Goal: Task Accomplishment & Management: Manage account settings

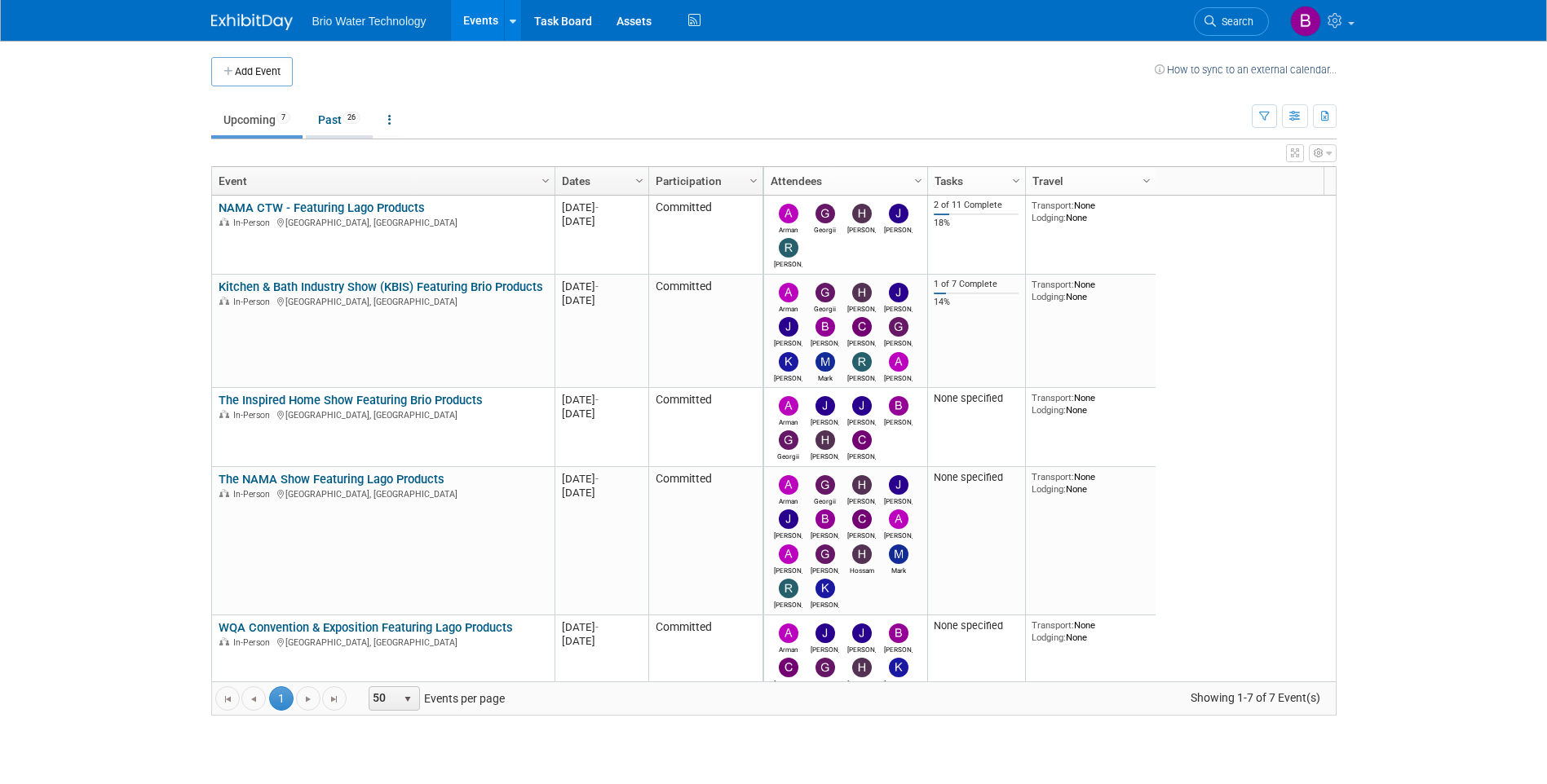
click at [344, 123] on link "Past 26" at bounding box center [339, 119] width 67 height 31
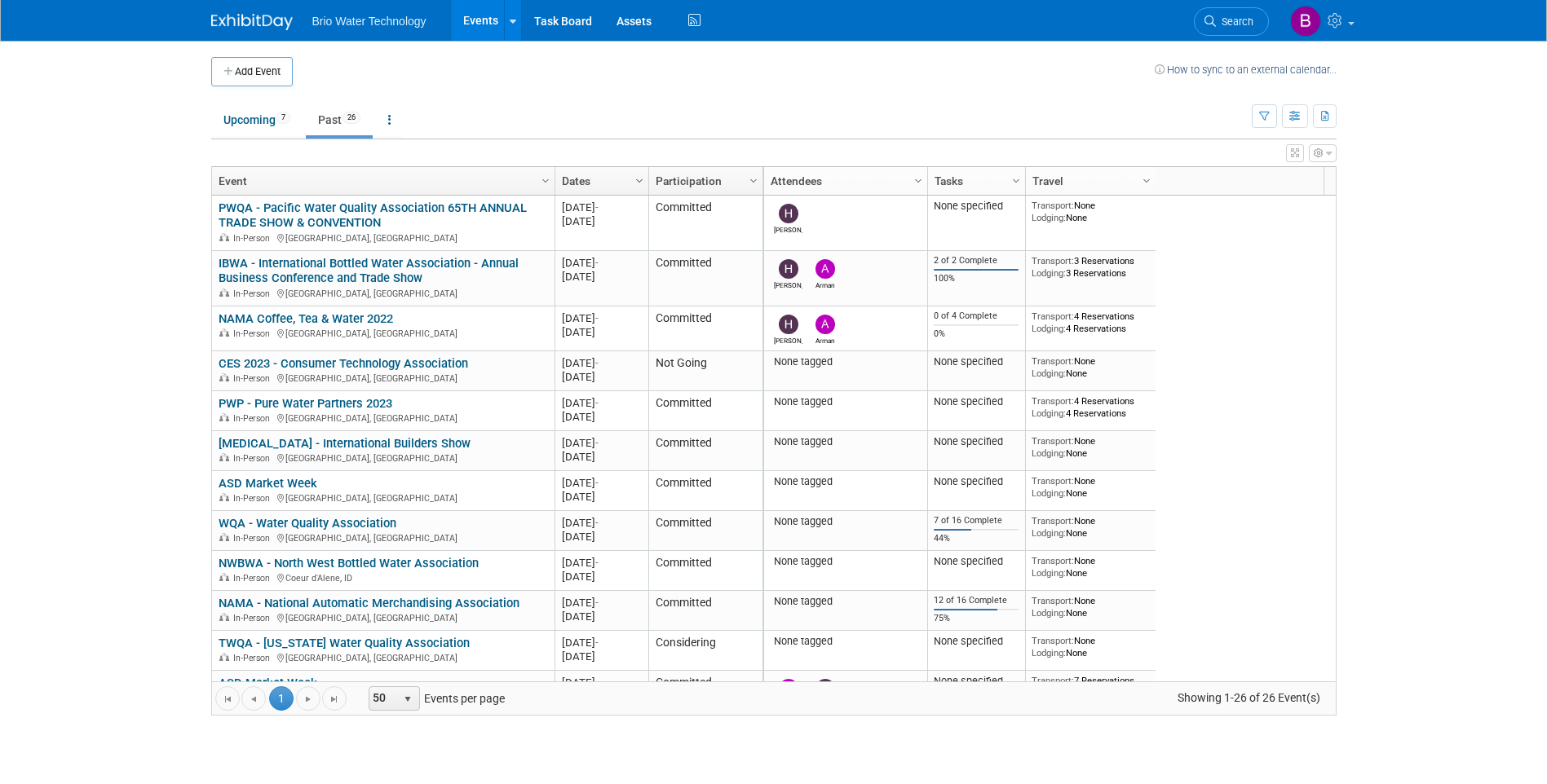
click at [636, 180] on span "Column Settings" at bounding box center [639, 181] width 13 height 13
click at [658, 224] on span "Sort Descending" at bounding box center [696, 230] width 131 height 26
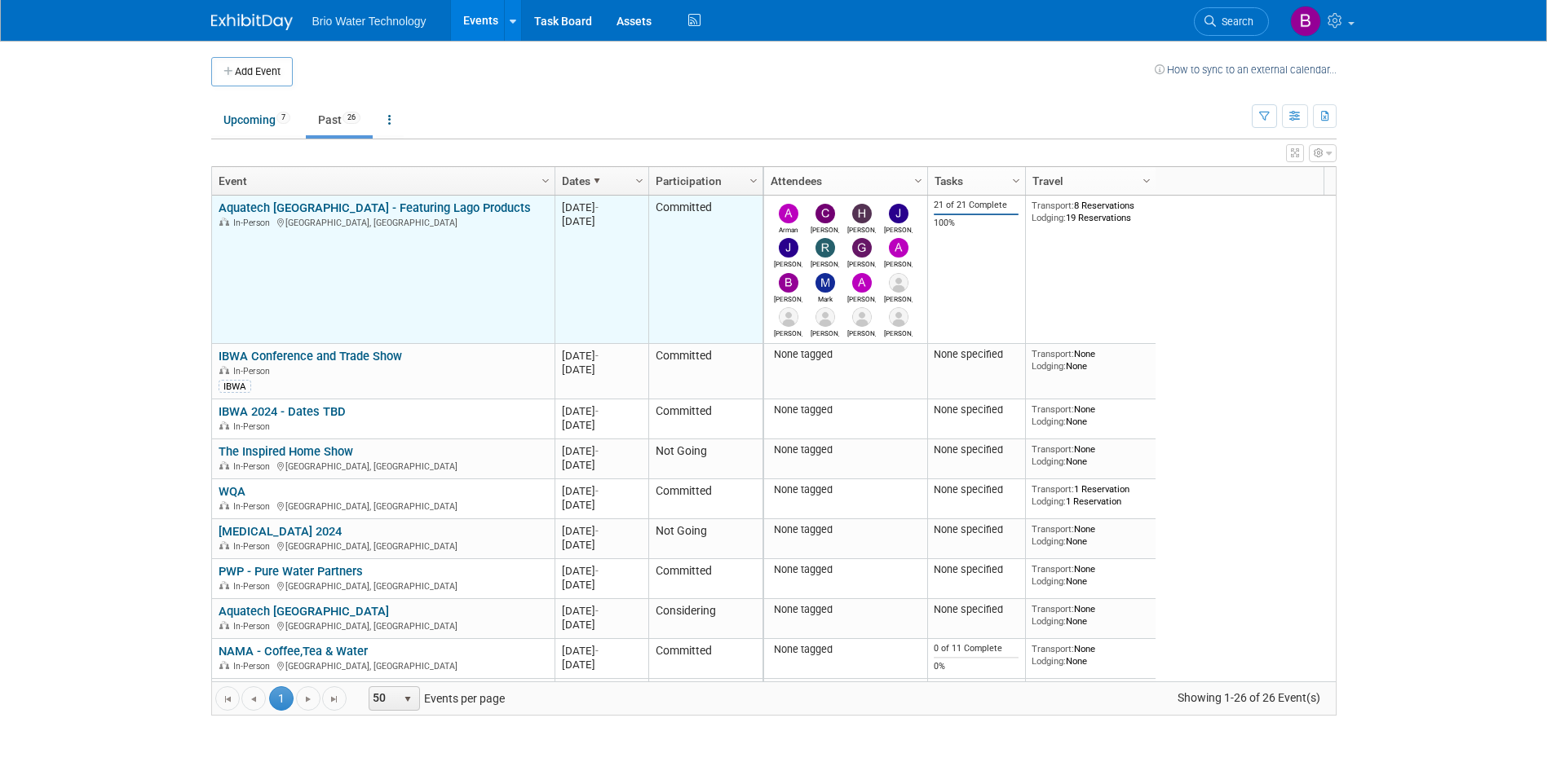
click at [428, 206] on link "Aquatech [GEOGRAPHIC_DATA] - Featuring Lago Products" at bounding box center [374, 208] width 312 height 15
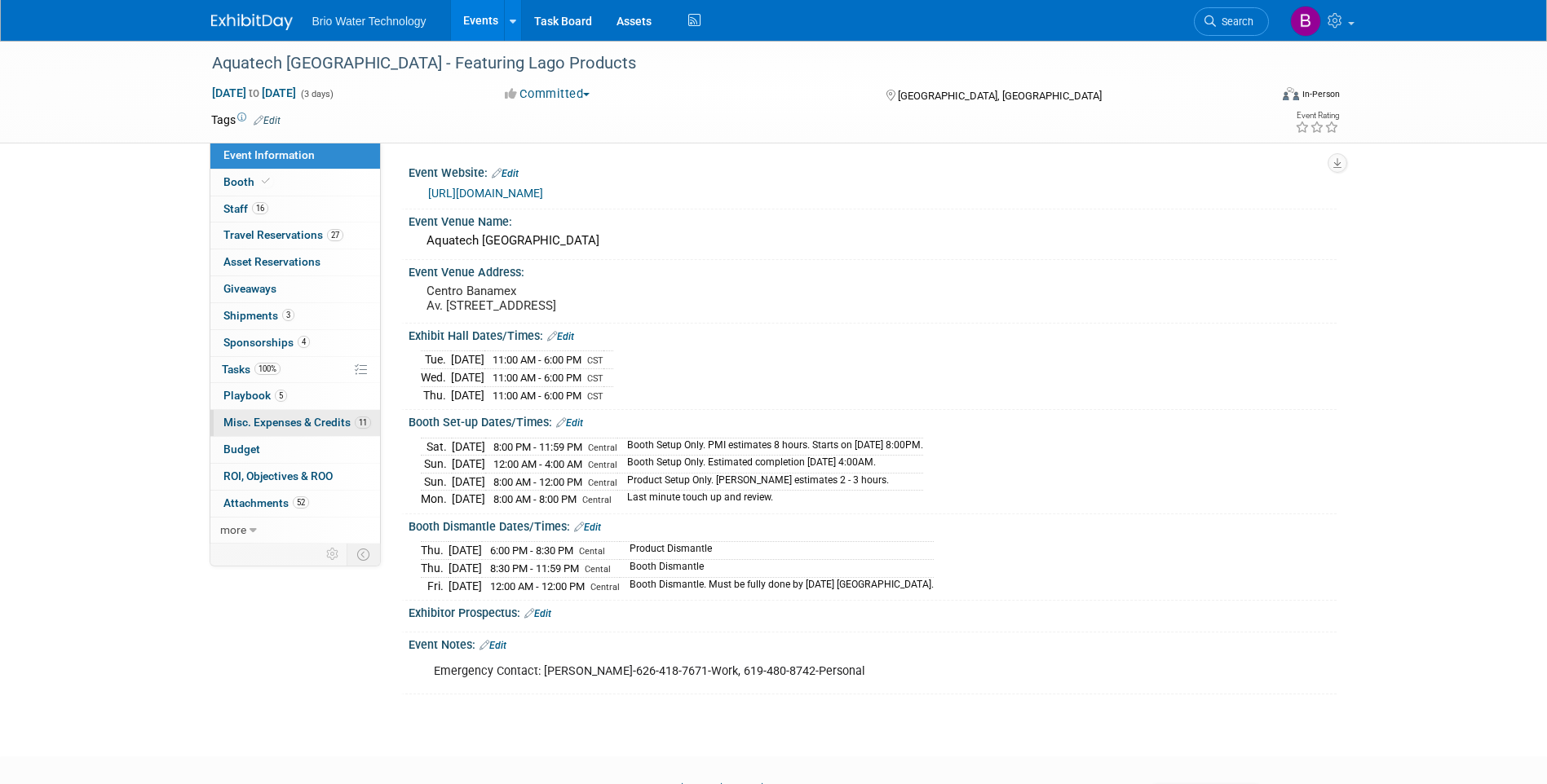
click at [292, 424] on span "Misc. Expenses & Credits 11" at bounding box center [297, 422] width 147 height 13
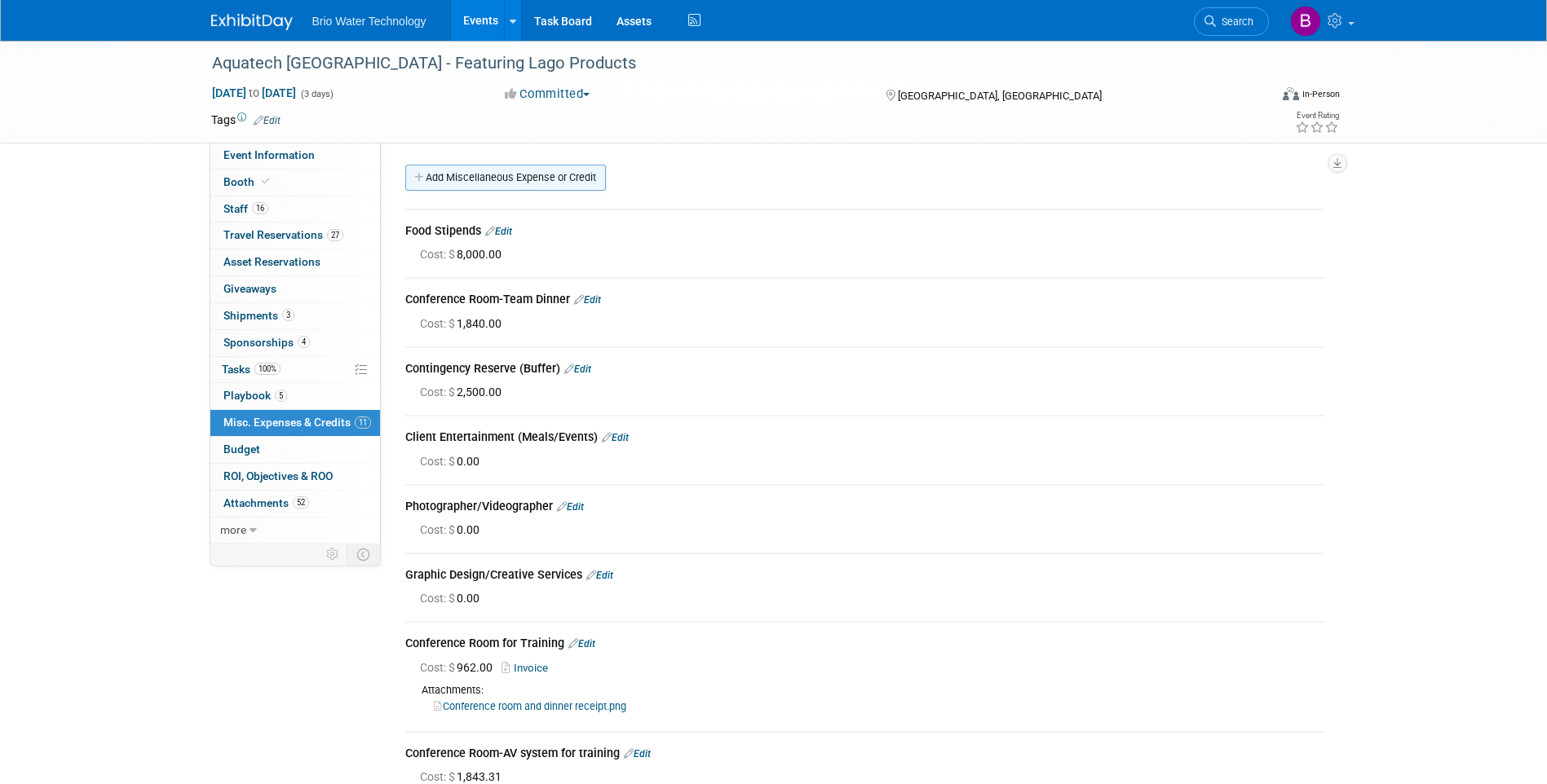
click at [529, 173] on link "Add Miscellaneous Expense or Credit" at bounding box center [505, 178] width 200 height 26
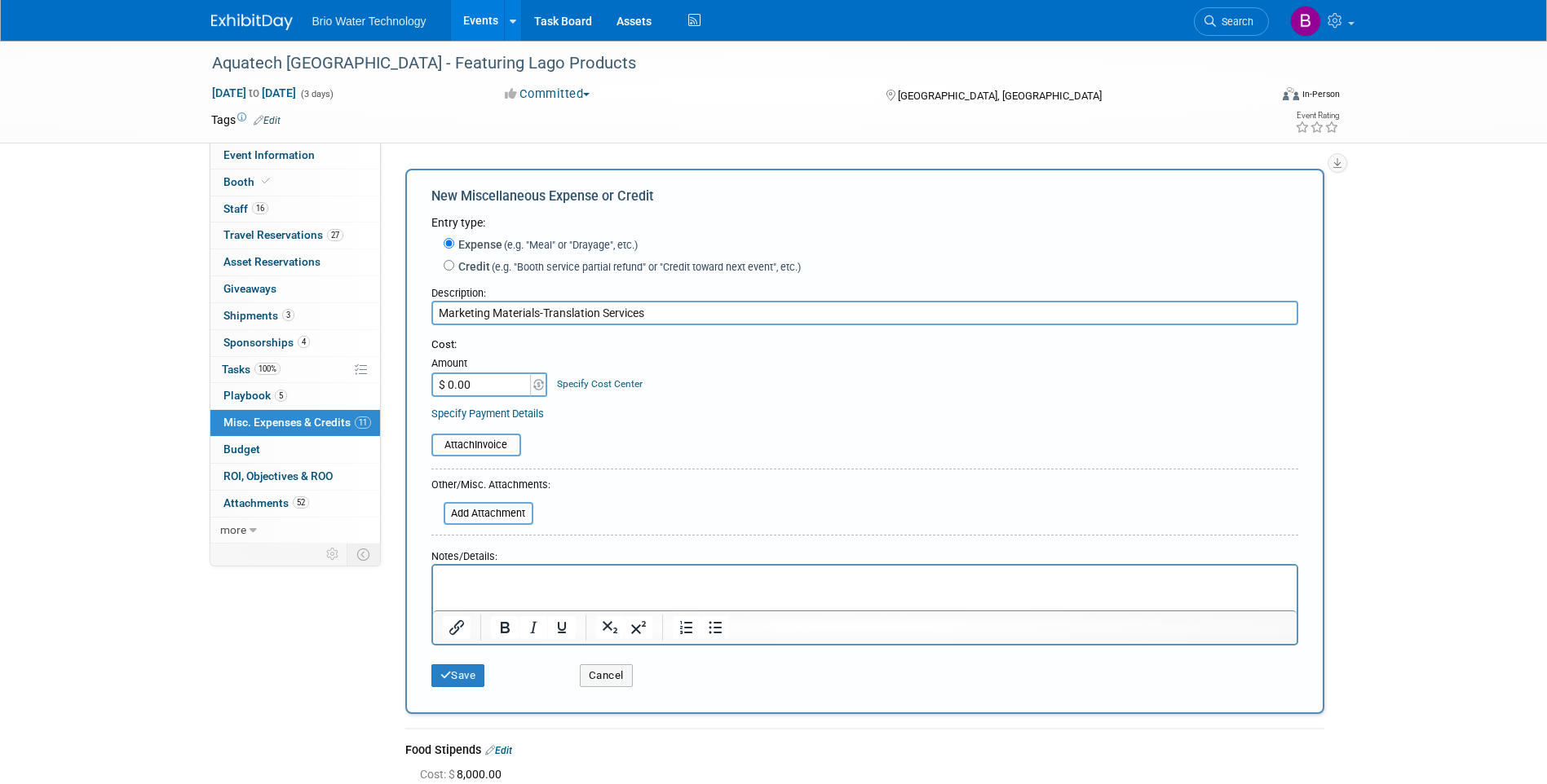
type input "Marketing Materials-Translation Services"
click at [508, 383] on input "$ 0.00" at bounding box center [482, 385] width 102 height 25
type input "$ 1,992.44"
click at [511, 452] on input "file" at bounding box center [422, 445] width 194 height 20
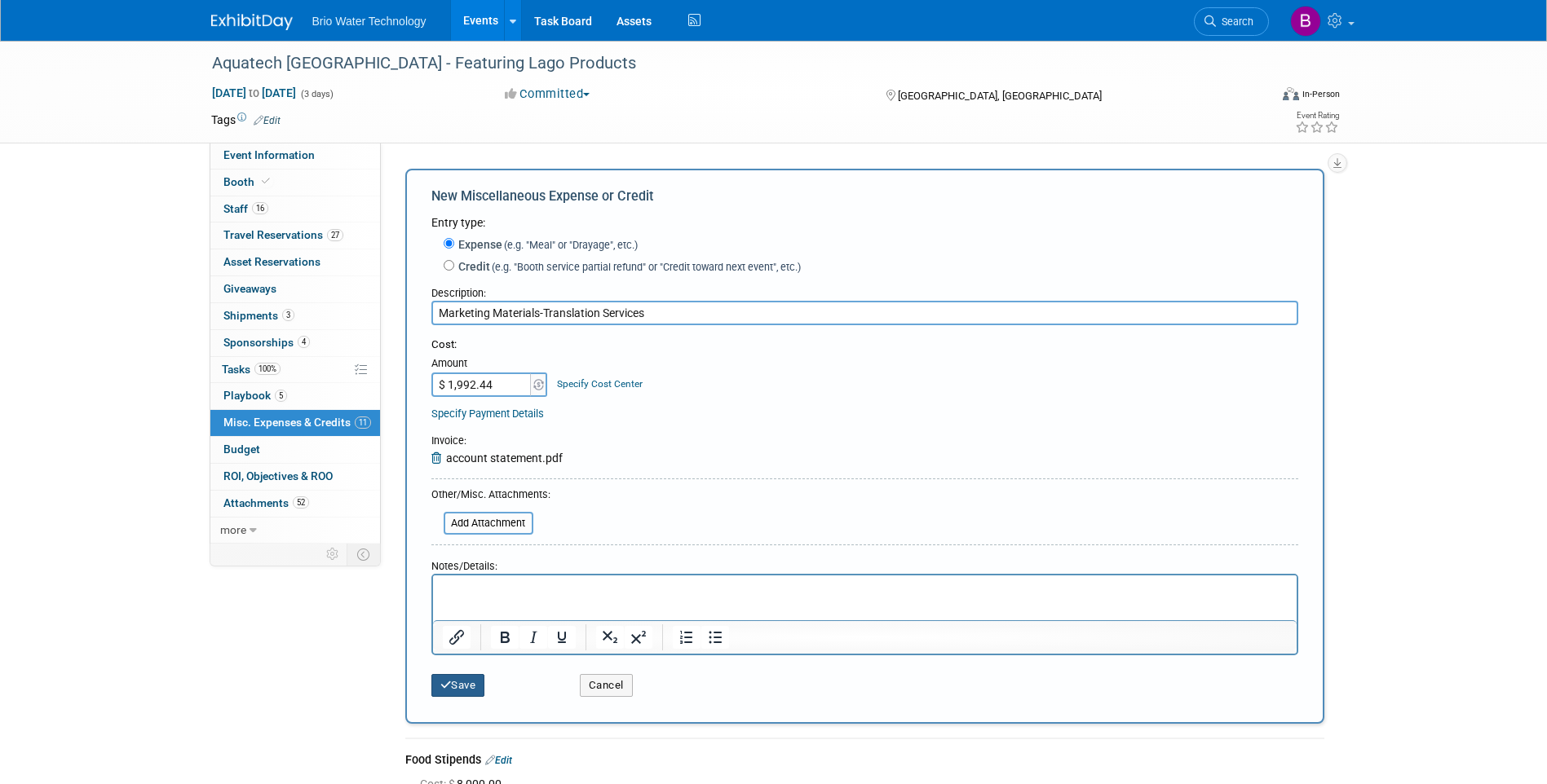
click at [471, 688] on button "Save" at bounding box center [458, 685] width 54 height 23
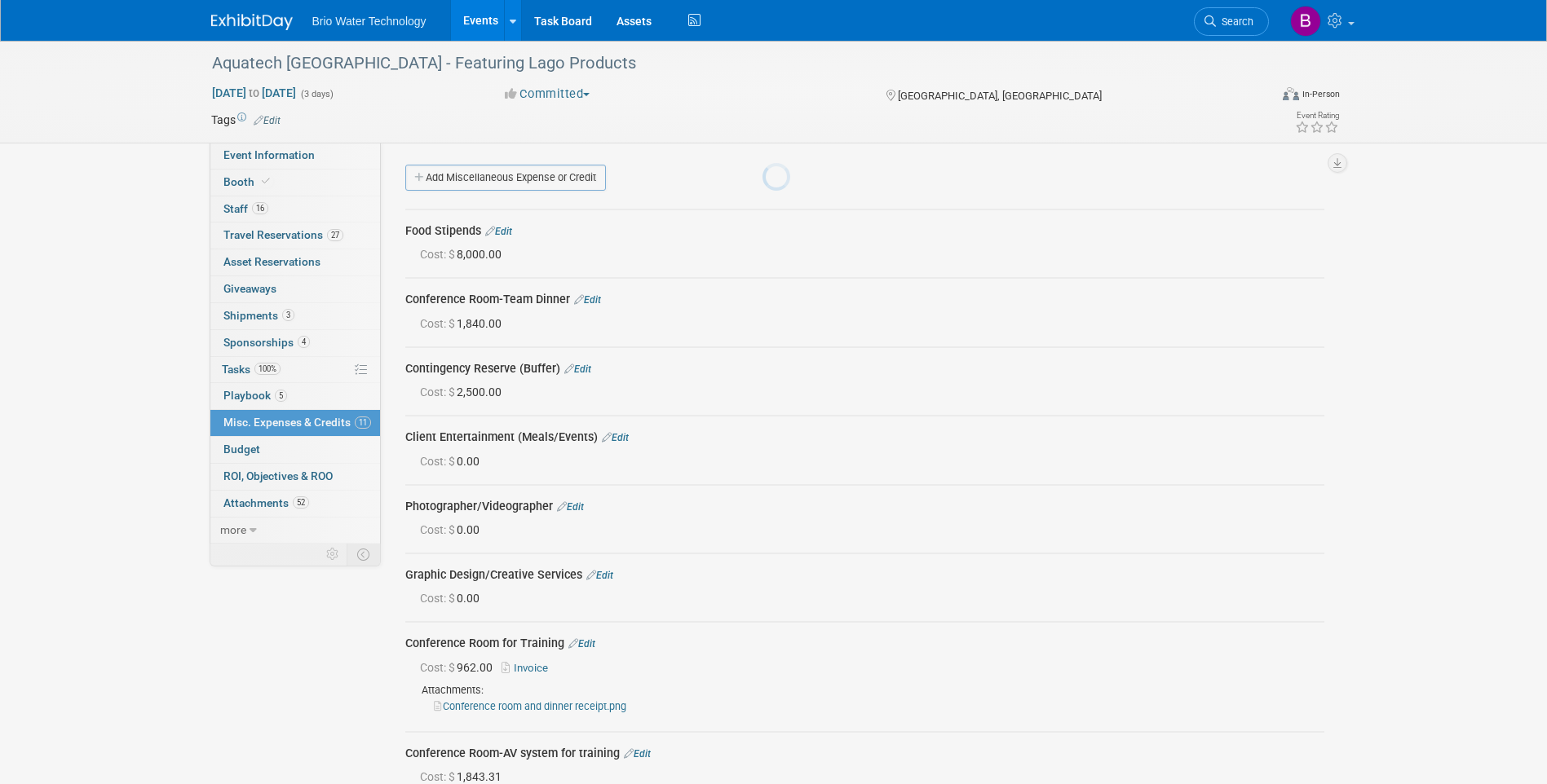
scroll to position [468, 0]
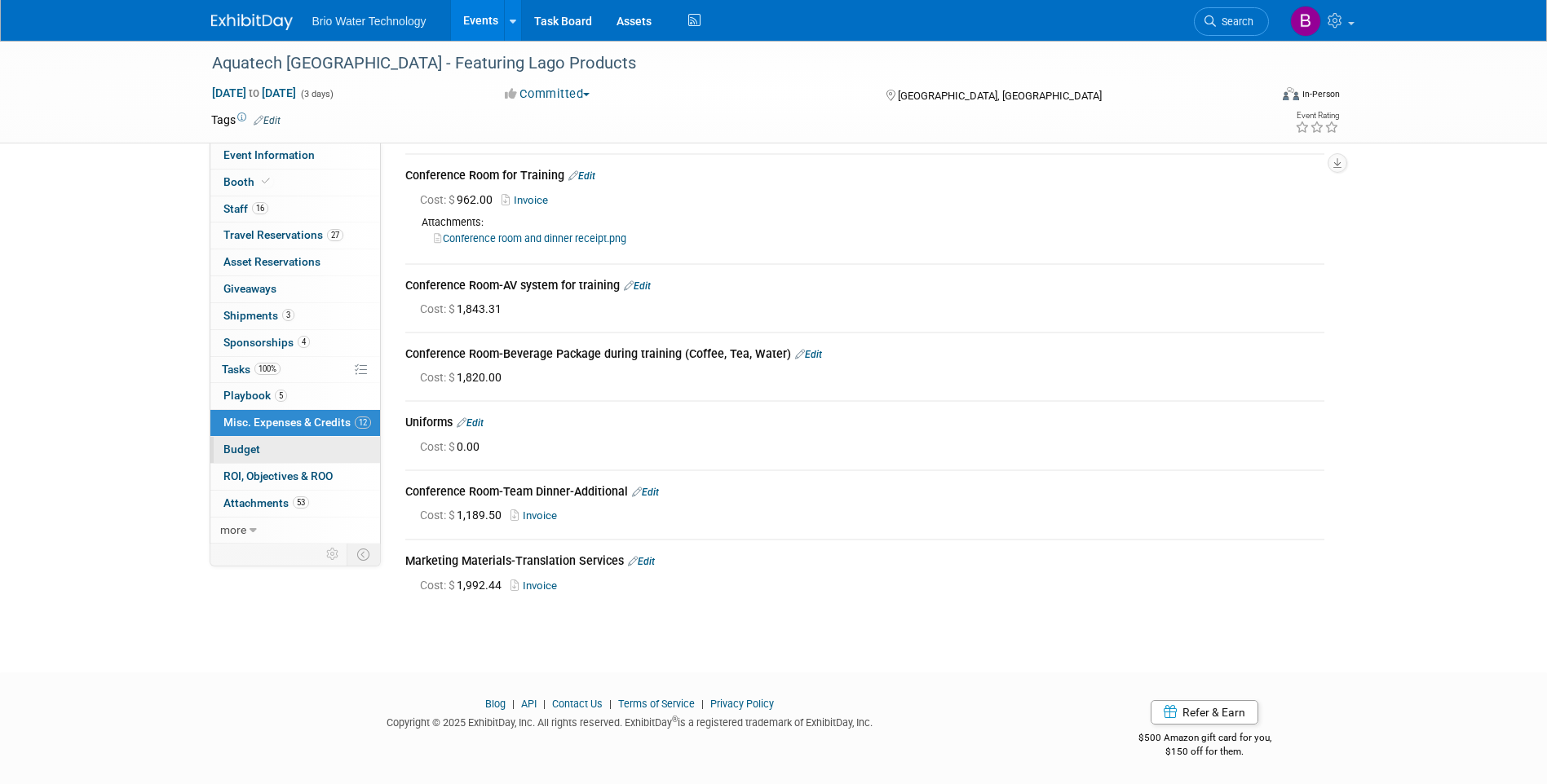
click at [256, 449] on span "Budget" at bounding box center [242, 450] width 36 height 13
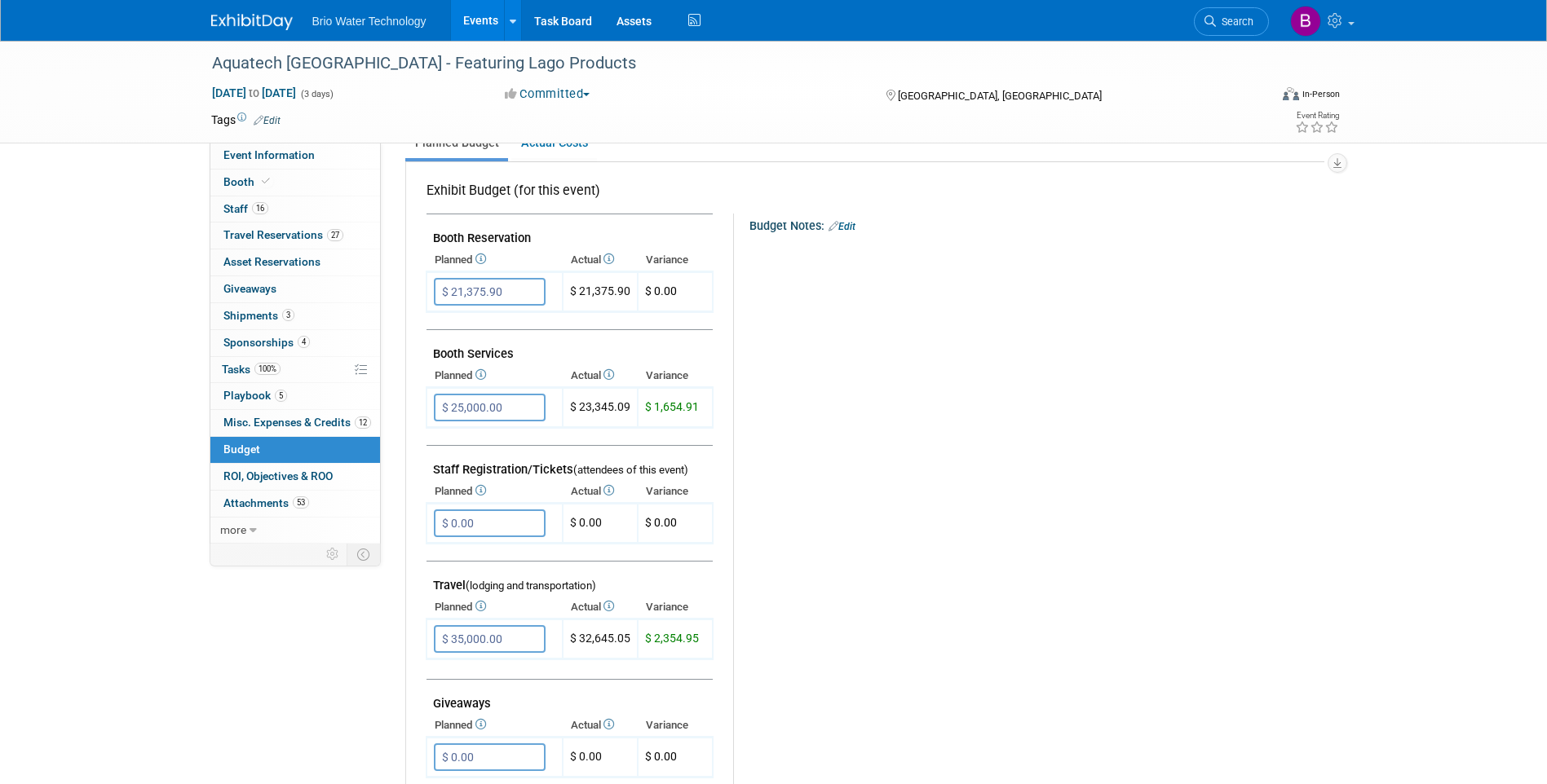
scroll to position [0, 0]
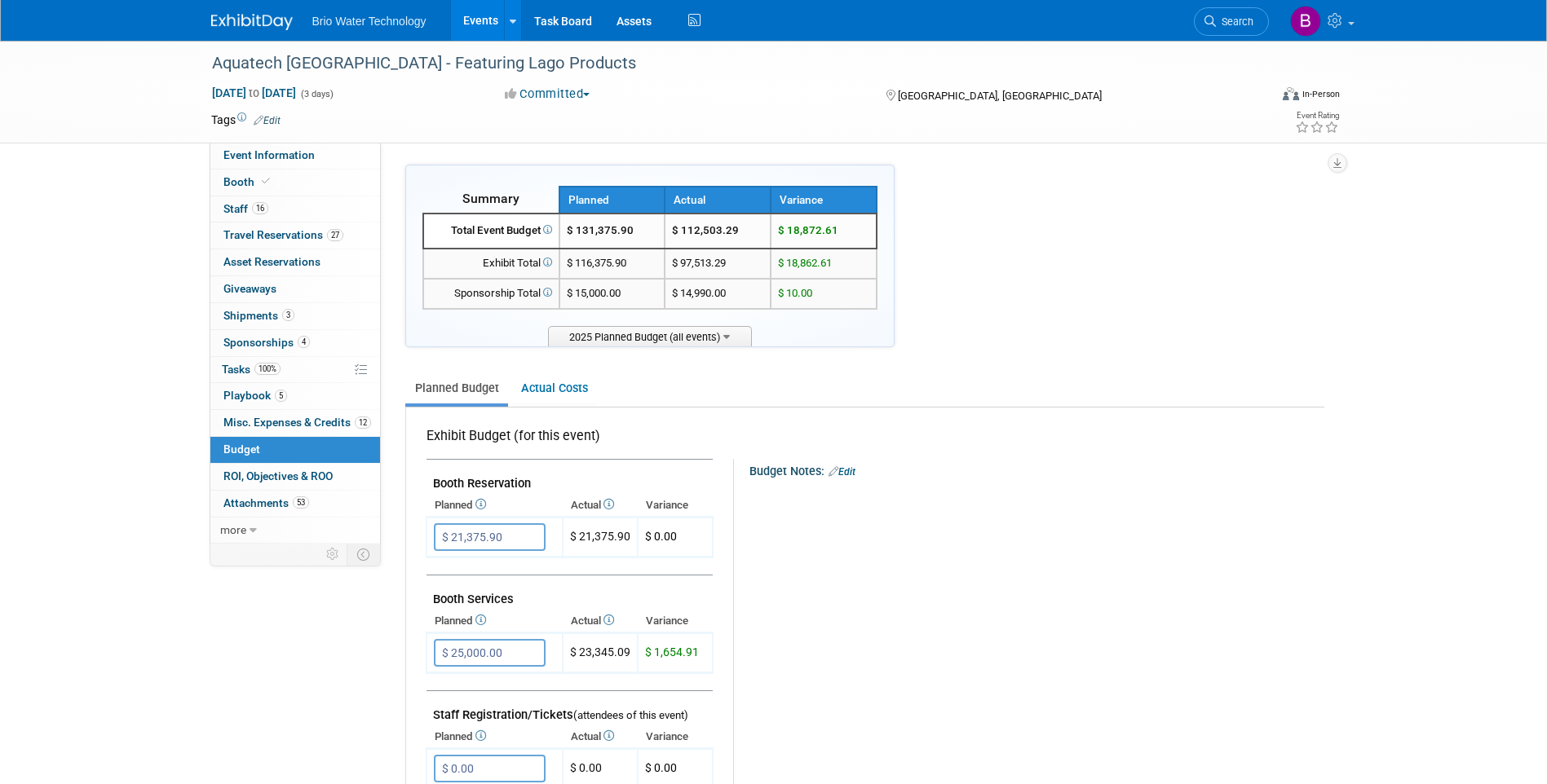
click at [467, 12] on link "Events" at bounding box center [481, 20] width 60 height 41
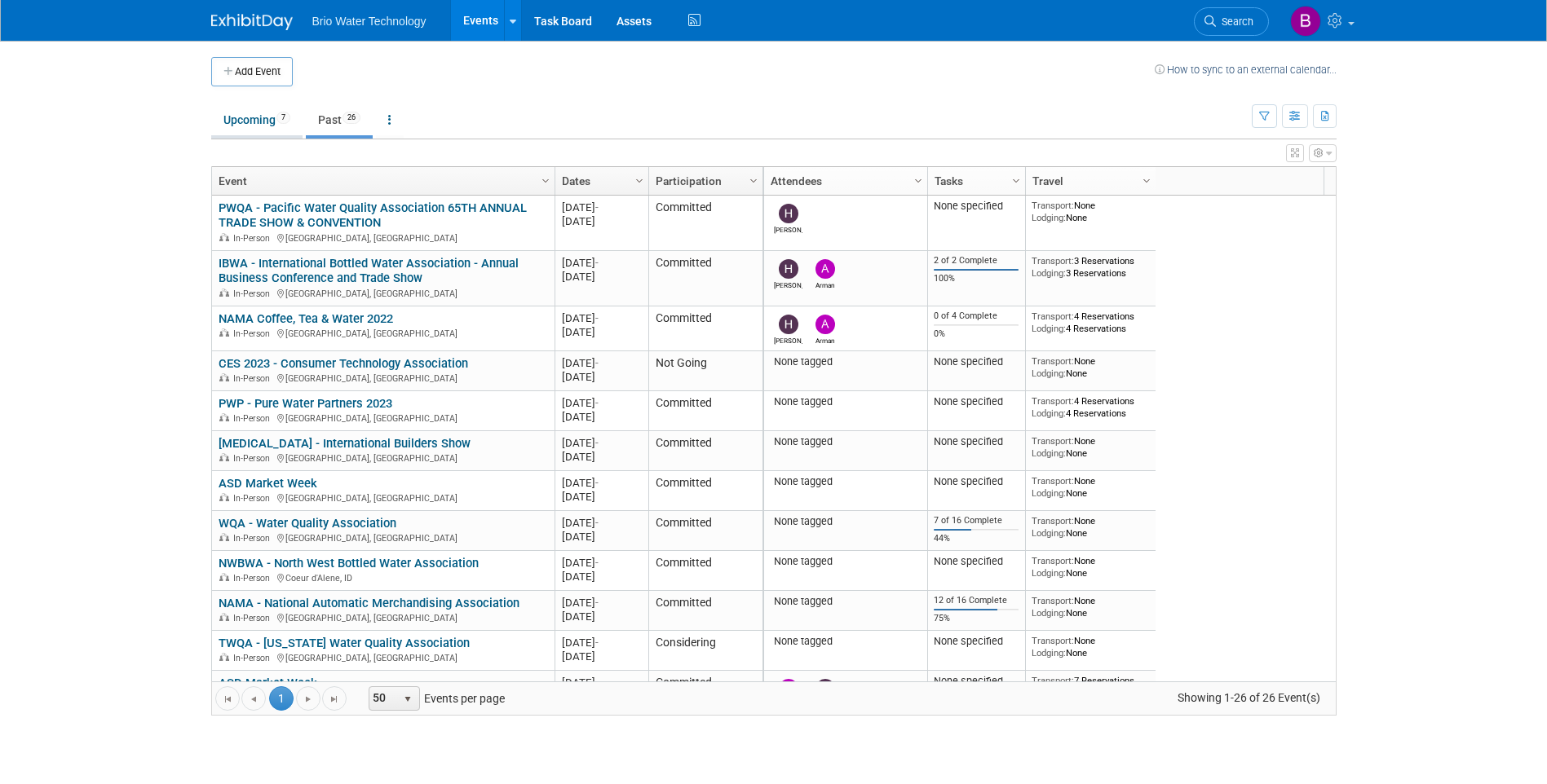
click at [272, 127] on link "Upcoming 7" at bounding box center [257, 119] width 91 height 31
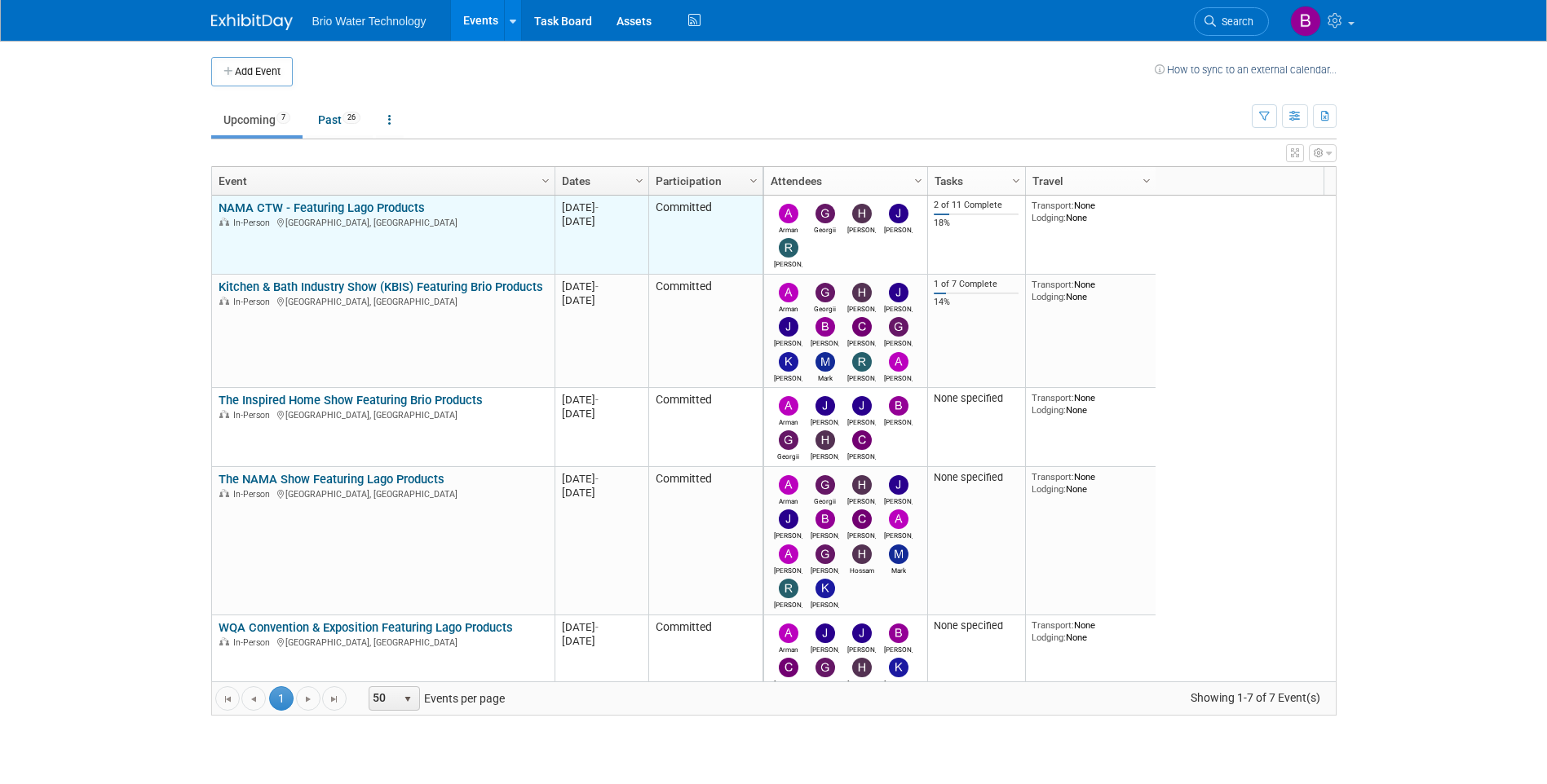
click at [345, 207] on link "NAMA CTW - Featuring Lago Products" at bounding box center [321, 208] width 206 height 15
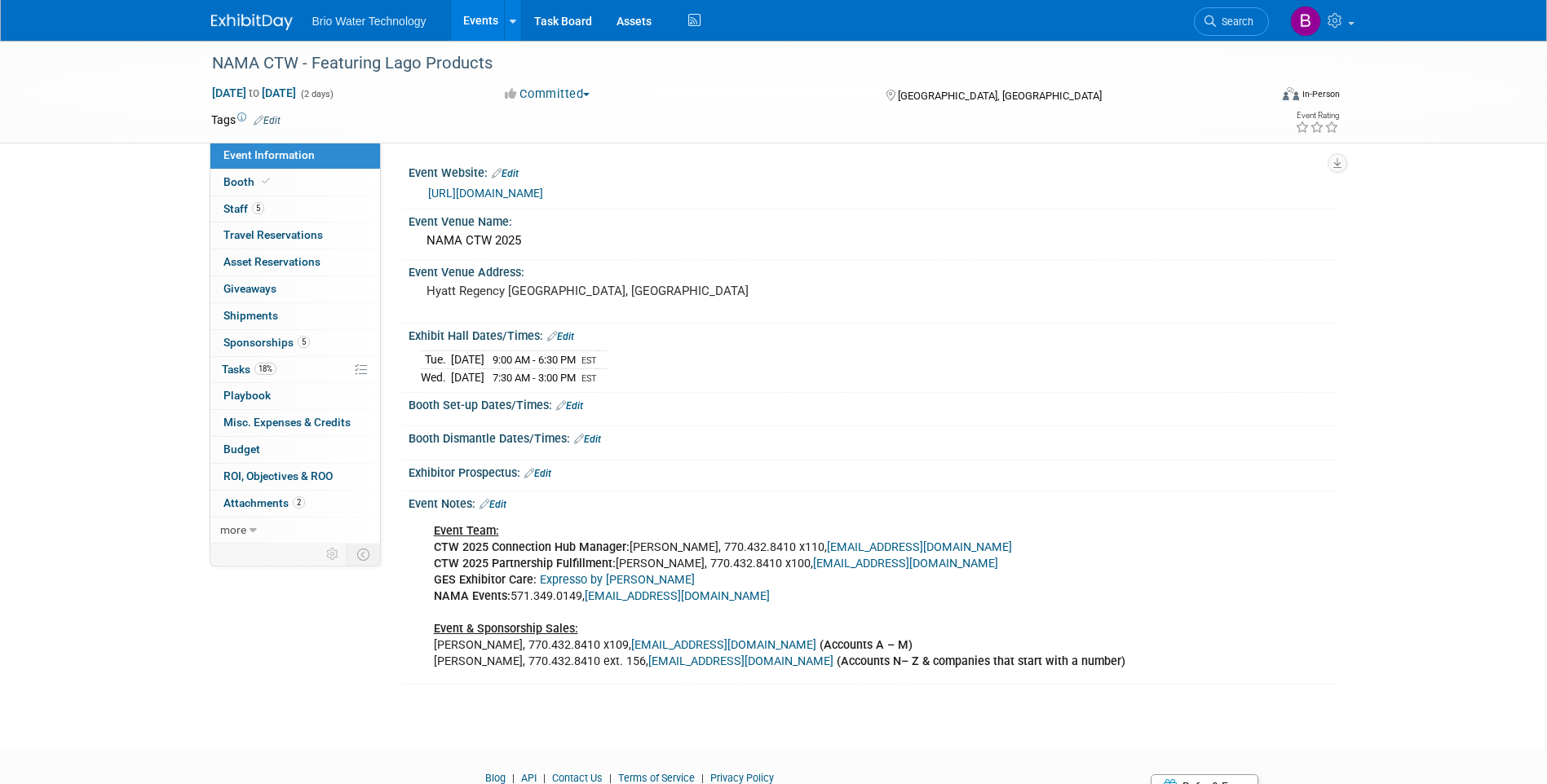
click at [486, 190] on link "[URL][DOMAIN_NAME]" at bounding box center [485, 193] width 115 height 13
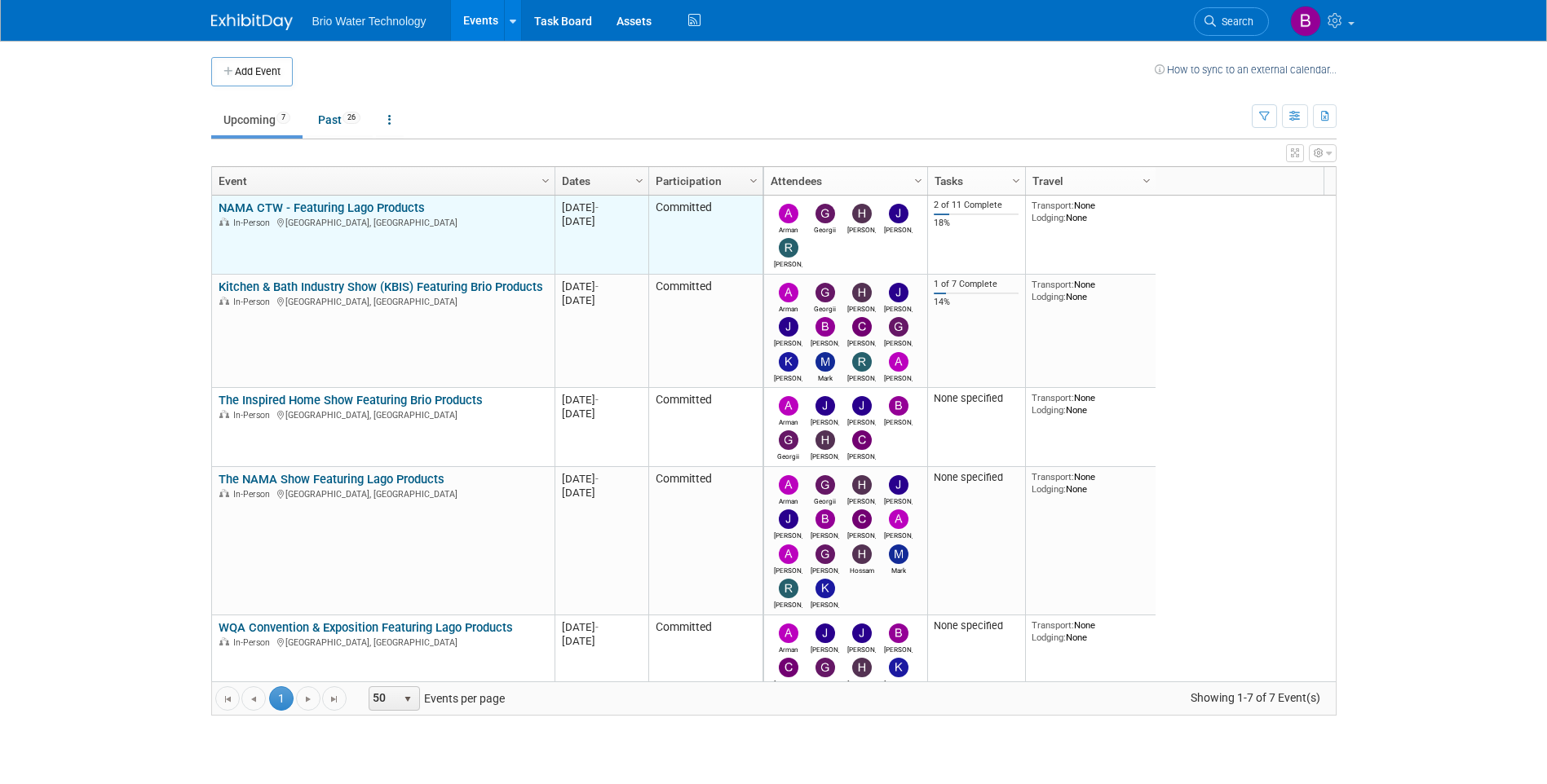
click at [318, 203] on link "NAMA CTW - Featuring Lago Products" at bounding box center [321, 208] width 206 height 15
click at [397, 204] on link "NAMA CTW - Featuring Lago Products" at bounding box center [321, 208] width 206 height 15
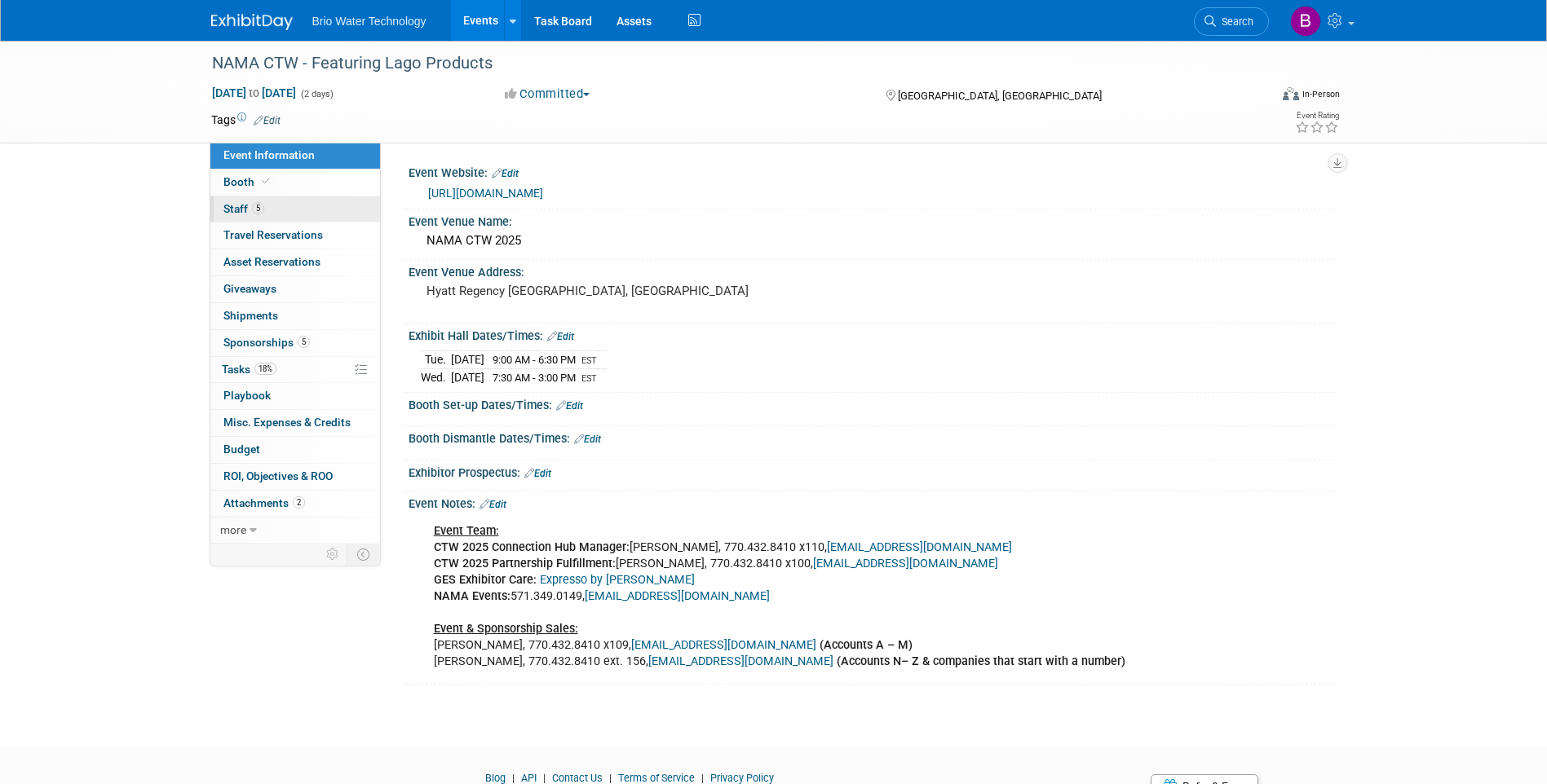
click at [233, 206] on span "Staff 5" at bounding box center [243, 209] width 41 height 13
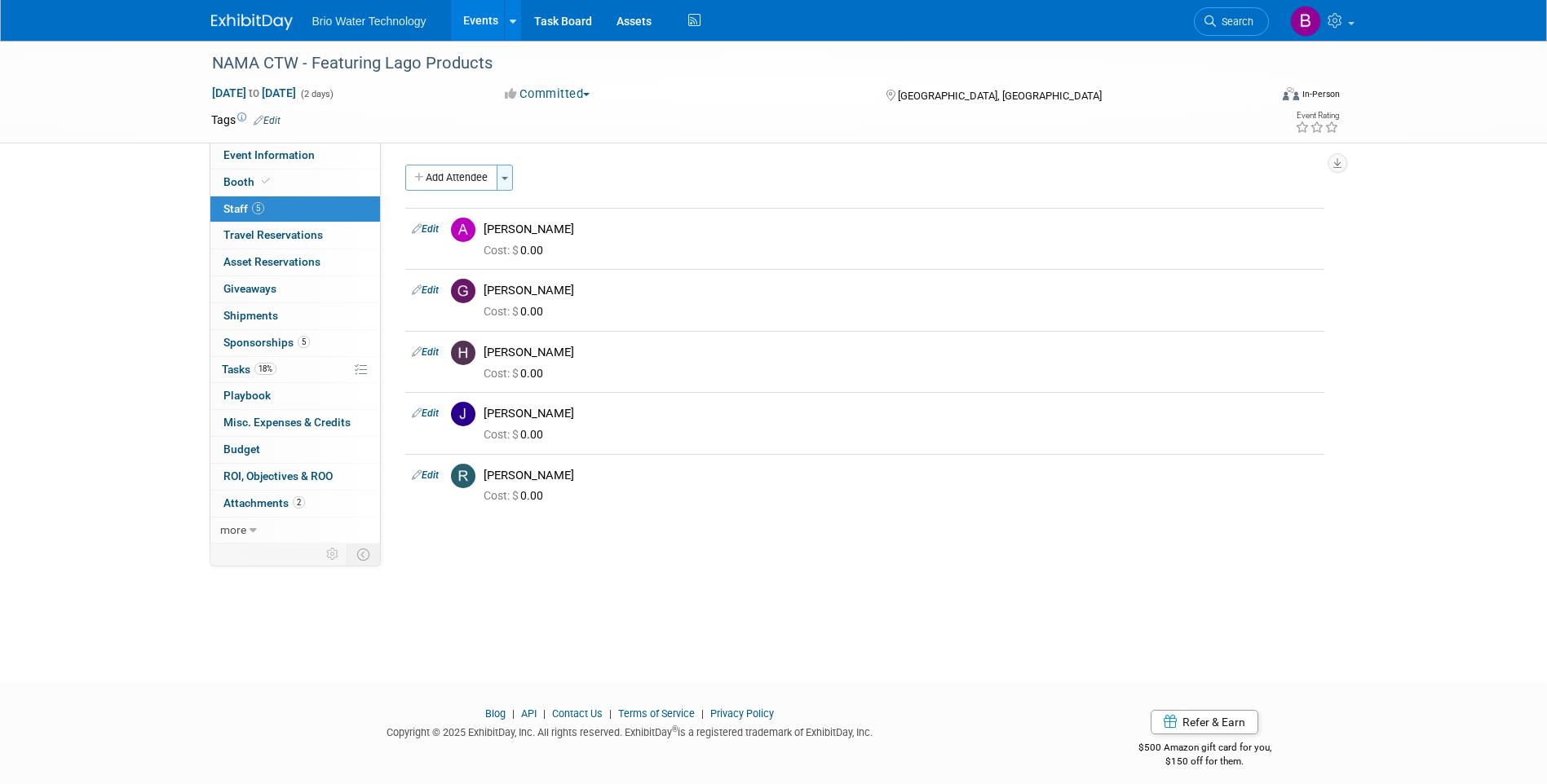
click at [506, 180] on button "Toggle Dropdown" at bounding box center [505, 178] width 17 height 26
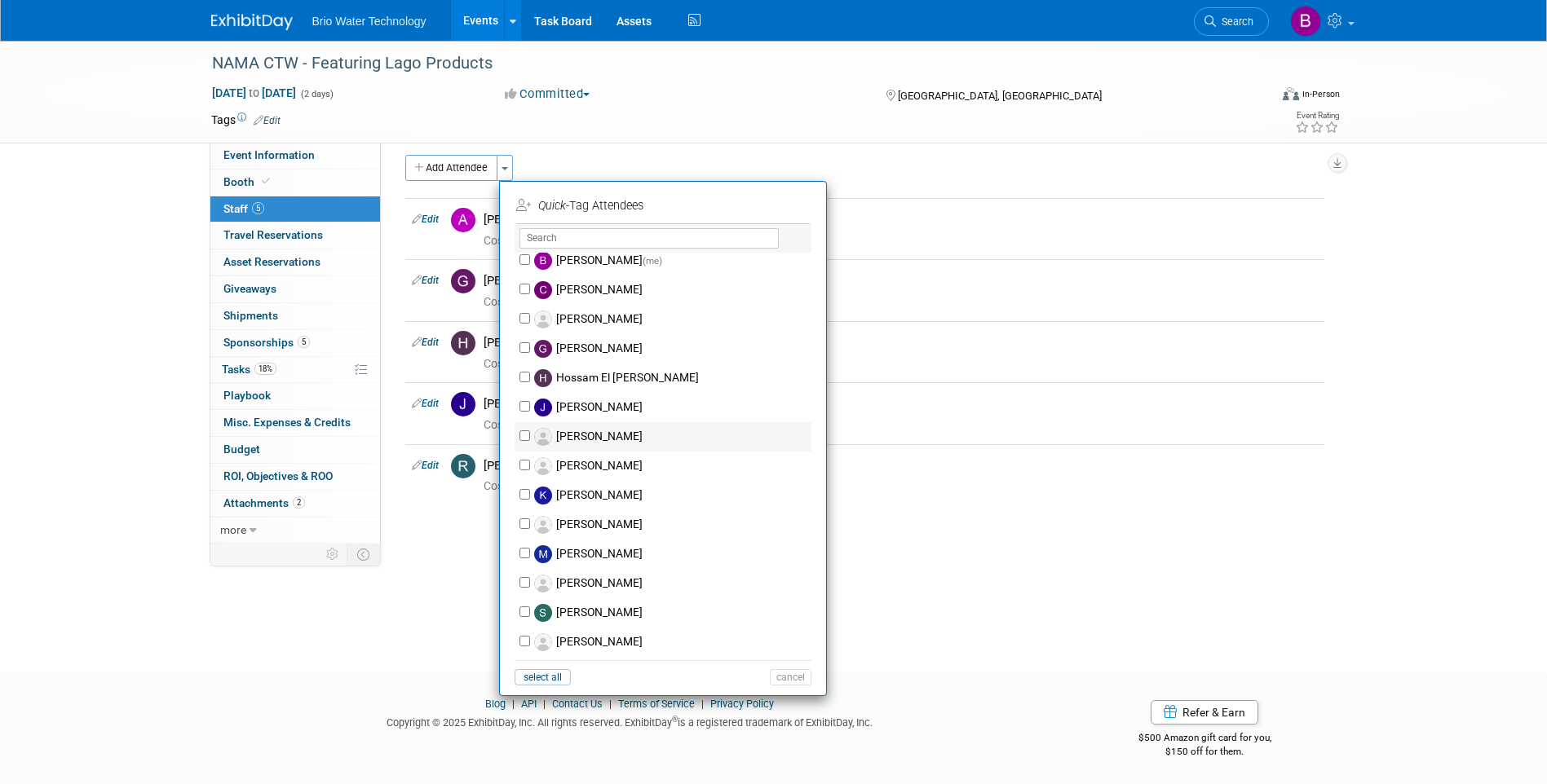
scroll to position [12, 0]
click at [648, 489] on label "[PERSON_NAME]" at bounding box center [673, 493] width 287 height 29
click at [530, 489] on input "[PERSON_NAME]" at bounding box center [524, 492] width 11 height 11
checkbox input "true"
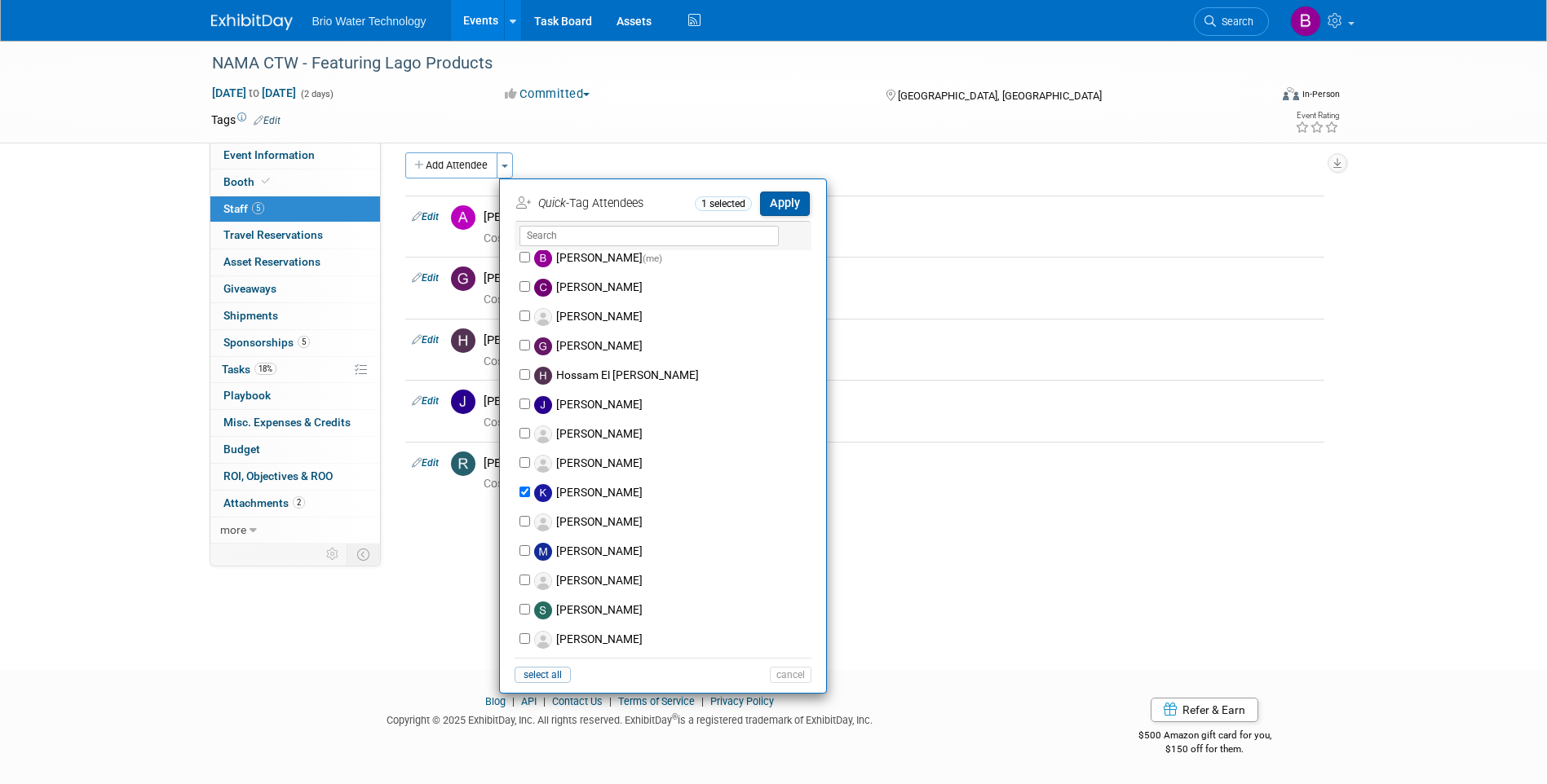
click at [782, 205] on button "Apply" at bounding box center [785, 203] width 50 height 24
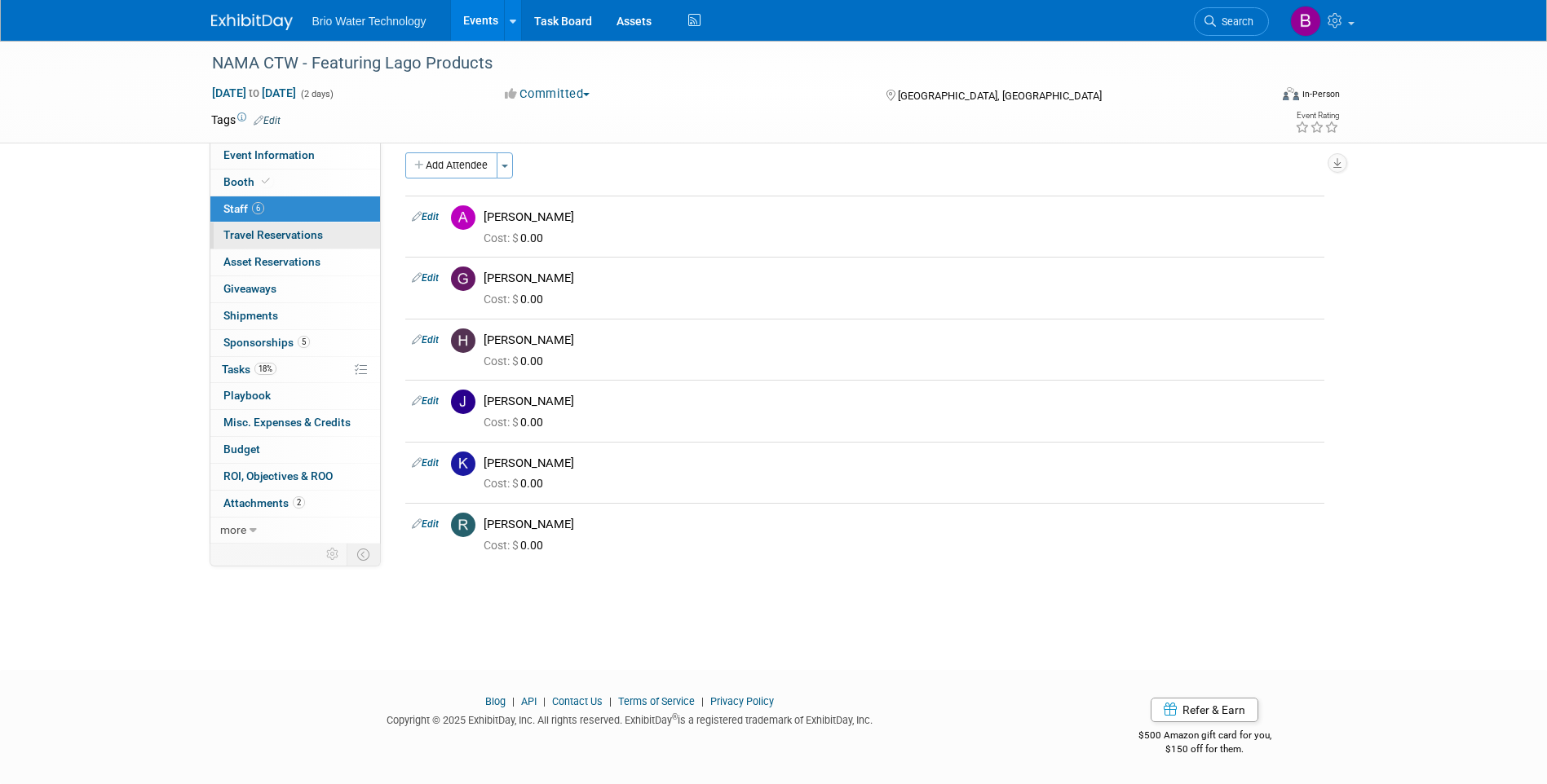
click at [253, 233] on span "Travel Reservations 0" at bounding box center [273, 235] width 99 height 13
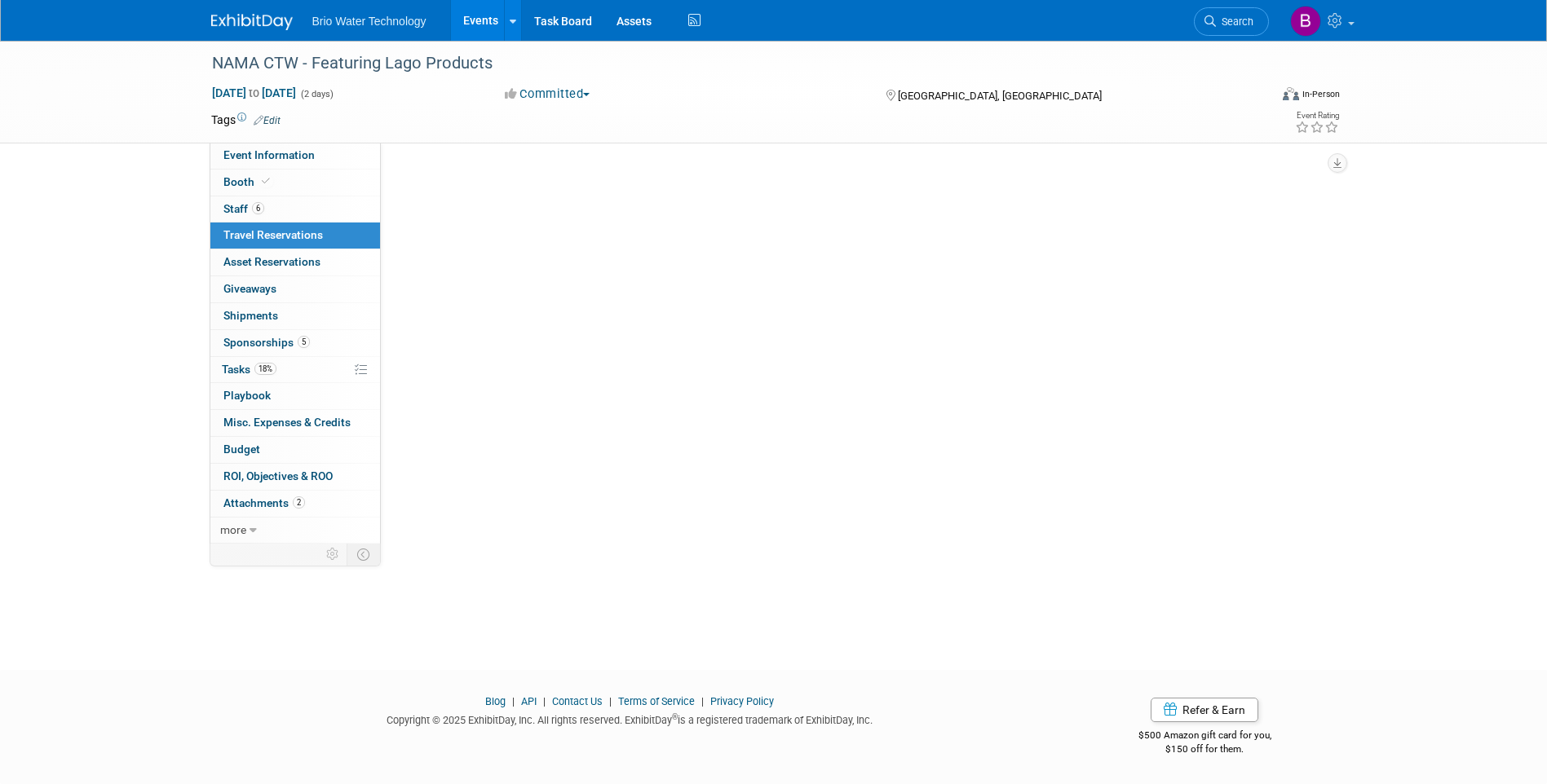
scroll to position [0, 0]
